Goal: Check status: Check status

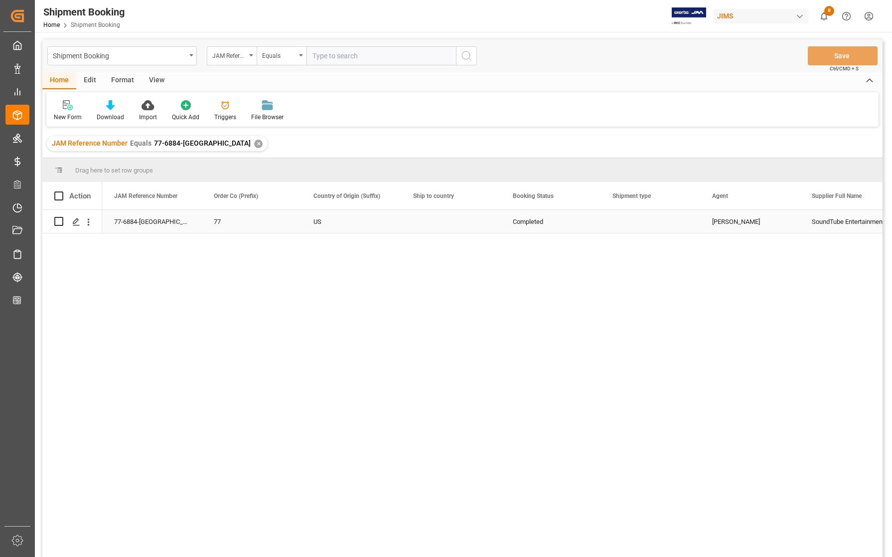
click at [140, 222] on div "77-6884-[GEOGRAPHIC_DATA]" at bounding box center [152, 221] width 100 height 23
click at [80, 220] on icon "Press SPACE to select this row." at bounding box center [76, 222] width 8 height 8
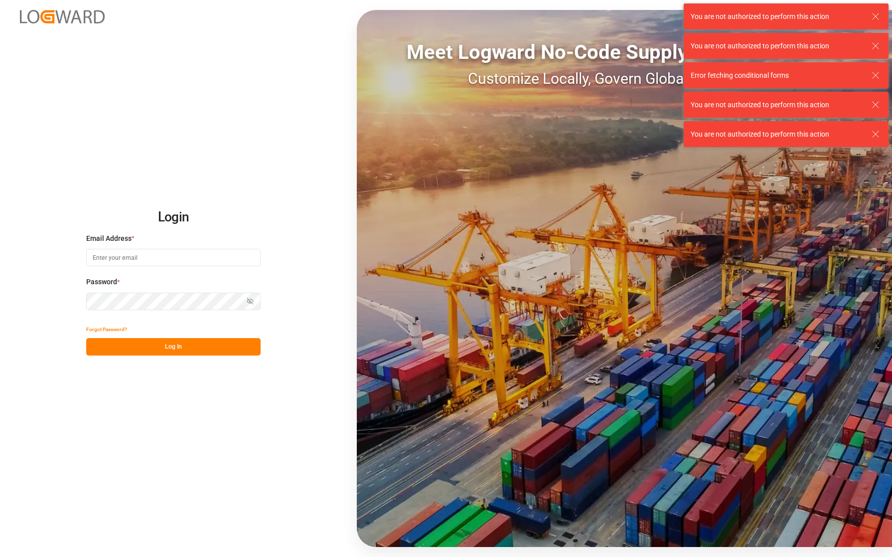
click at [80, 220] on div "Login Email Address * Password * Show password Forgot Password? Log In Meet Log…" at bounding box center [446, 278] width 892 height 557
click at [875, 14] on icon at bounding box center [876, 16] width 12 height 12
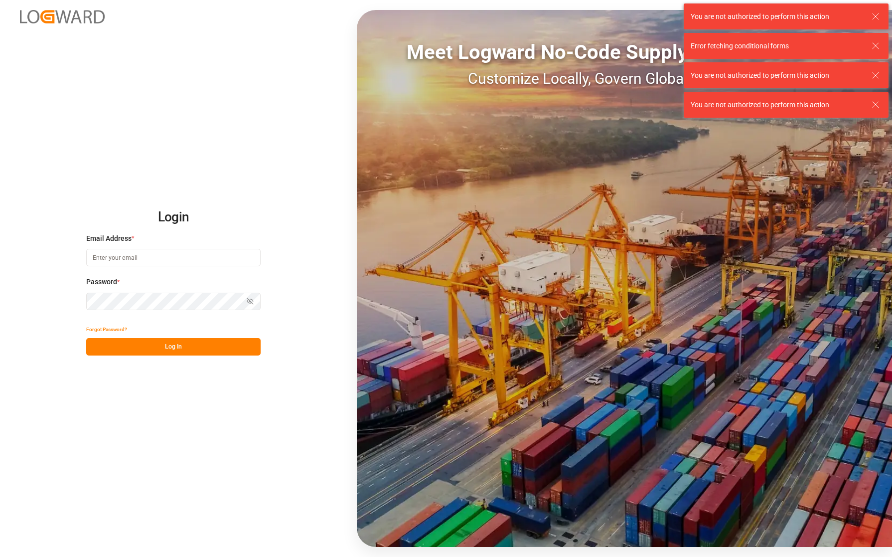
click at [876, 50] on icon at bounding box center [876, 46] width 12 height 12
